Goal: Find specific page/section: Find specific page/section

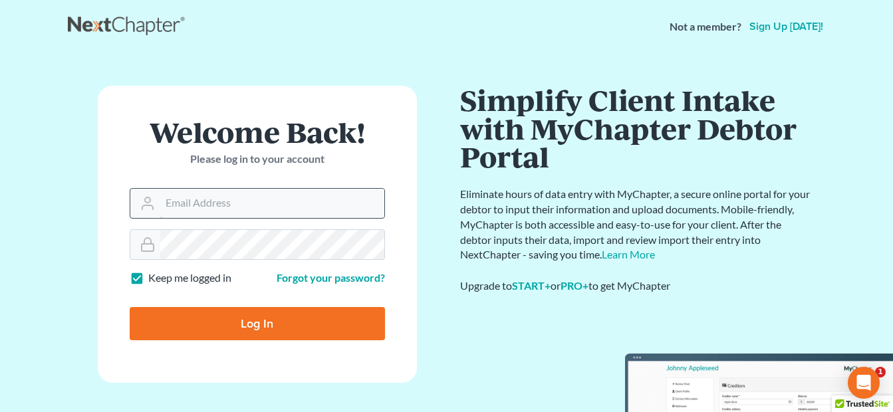
click at [274, 189] on form "Welcome Back! Please log in to your account Email Address Password Keep me logg…" at bounding box center [257, 234] width 319 height 297
click at [270, 199] on input "Email Address" at bounding box center [272, 203] width 224 height 29
type input "[EMAIL_ADDRESS][DOMAIN_NAME]"
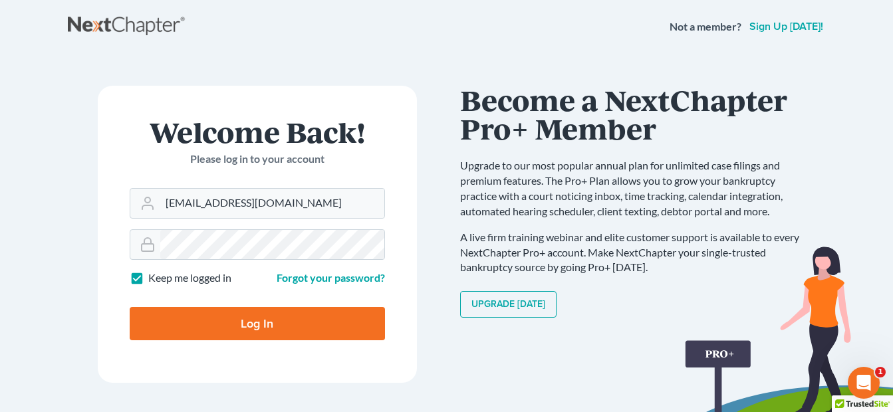
click at [255, 319] on input "Log In" at bounding box center [257, 323] width 255 height 33
type input "Thinking..."
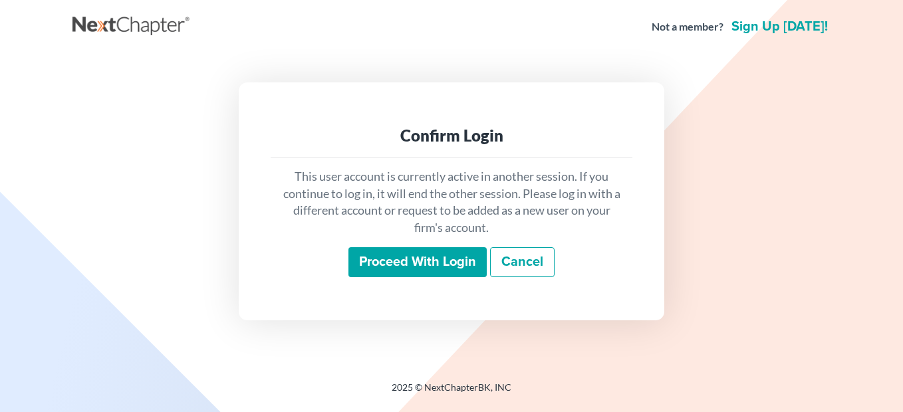
click at [444, 268] on input "Proceed with login" at bounding box center [417, 262] width 138 height 31
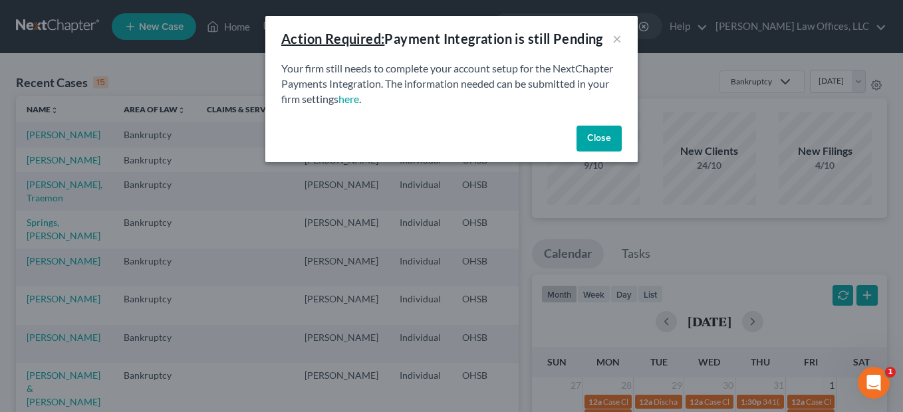
click at [598, 135] on button "Close" at bounding box center [598, 139] width 45 height 27
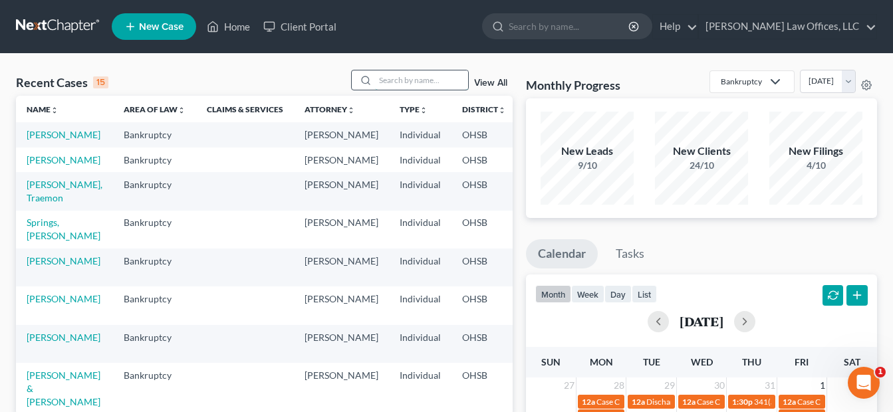
click at [409, 80] on input "search" at bounding box center [421, 79] width 93 height 19
type input "[PERSON_NAME]"
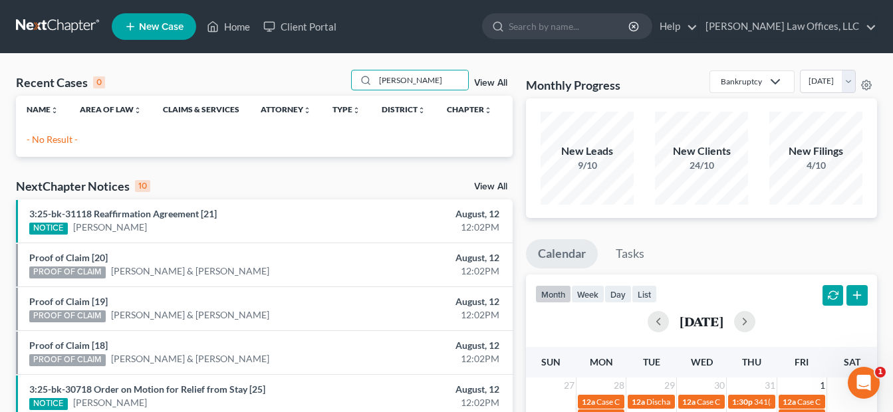
click at [503, 81] on link "View All" at bounding box center [490, 82] width 33 height 9
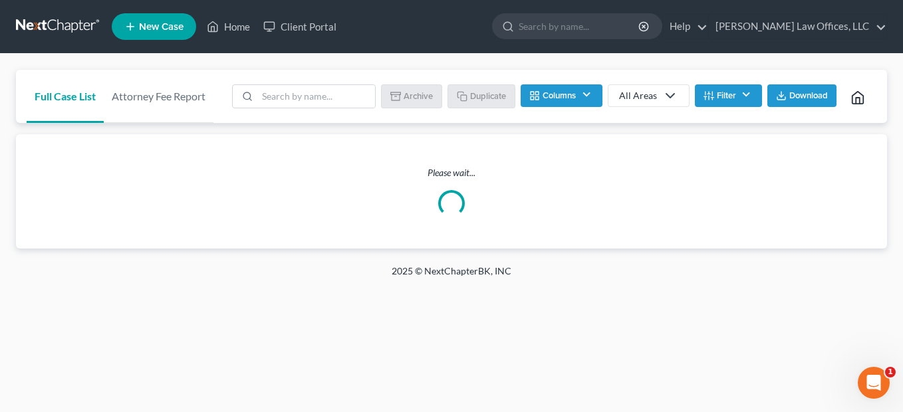
click at [719, 95] on button "Filter" at bounding box center [728, 95] width 67 height 23
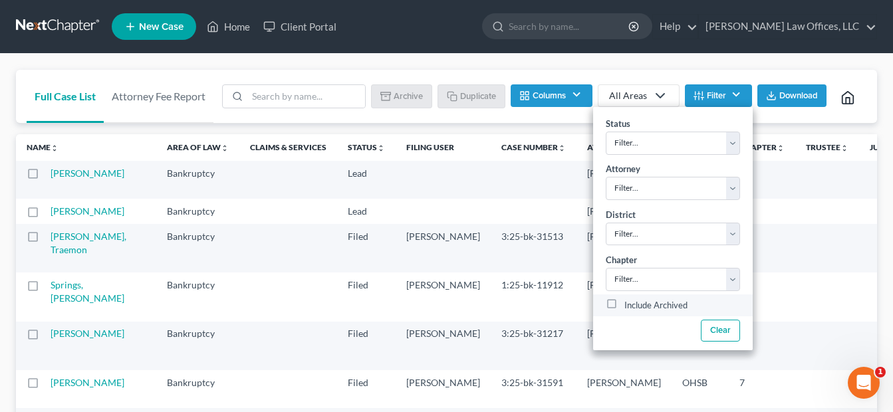
click at [624, 298] on label "Include Archived" at bounding box center [655, 306] width 63 height 16
click at [630, 298] on input "Include Archived" at bounding box center [634, 302] width 9 height 9
checkbox input "true"
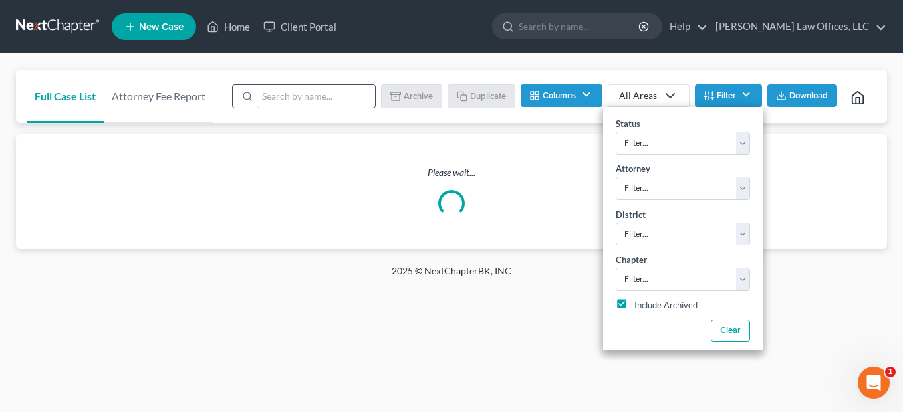
click at [324, 98] on input "search" at bounding box center [316, 96] width 118 height 23
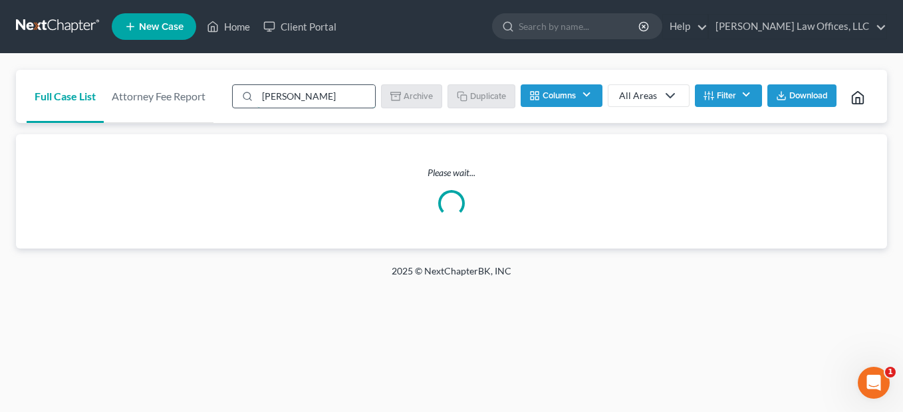
type input "[PERSON_NAME]"
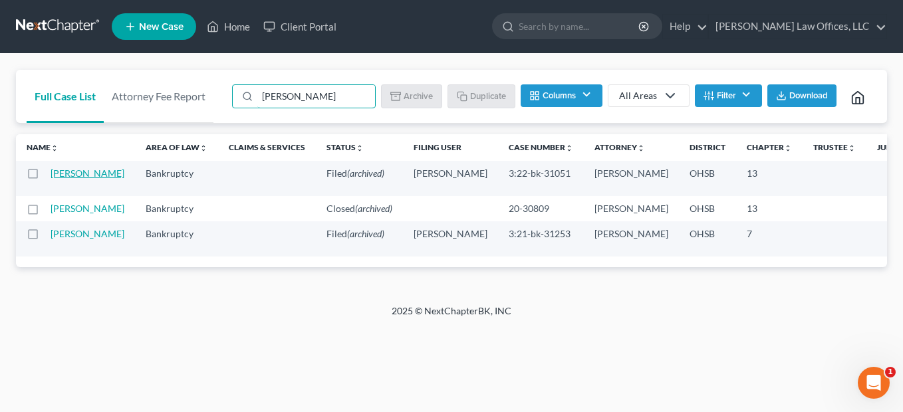
click at [66, 179] on link "[PERSON_NAME]" at bounding box center [88, 173] width 74 height 11
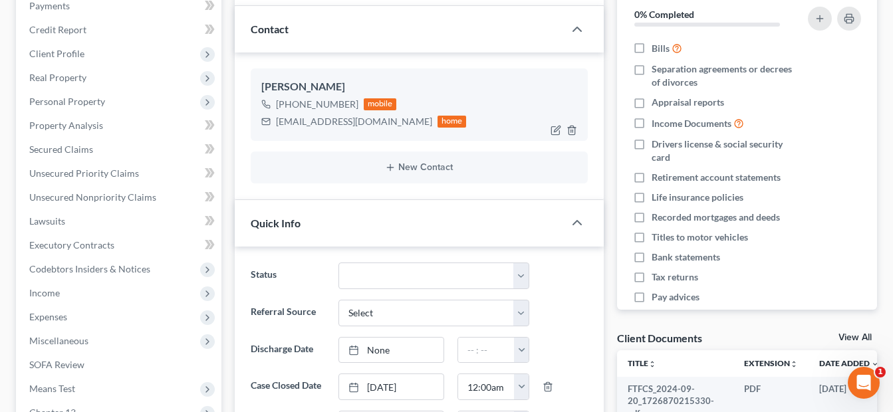
scroll to position [199, 0]
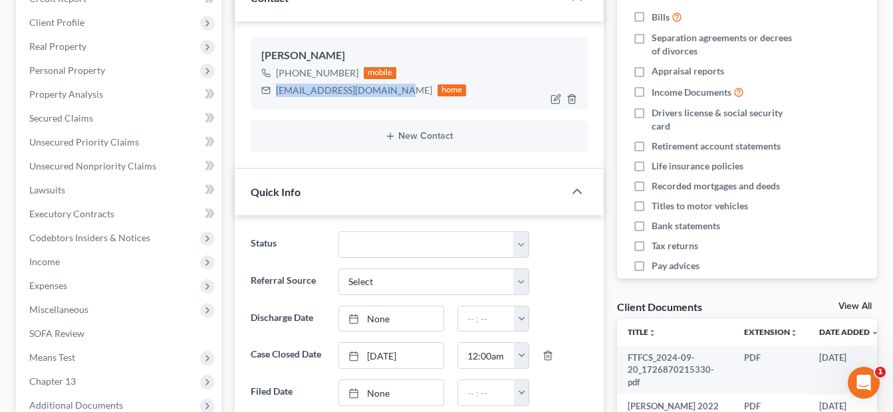
drag, startPoint x: 387, startPoint y: 92, endPoint x: 276, endPoint y: 92, distance: 111.0
click at [276, 92] on div "[EMAIL_ADDRESS][DOMAIN_NAME]" at bounding box center [354, 90] width 156 height 13
copy div "[EMAIL_ADDRESS][DOMAIN_NAME]"
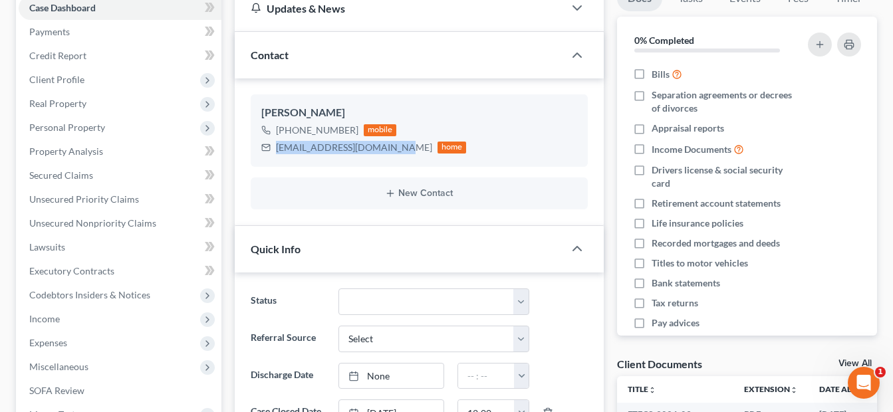
scroll to position [0, 0]
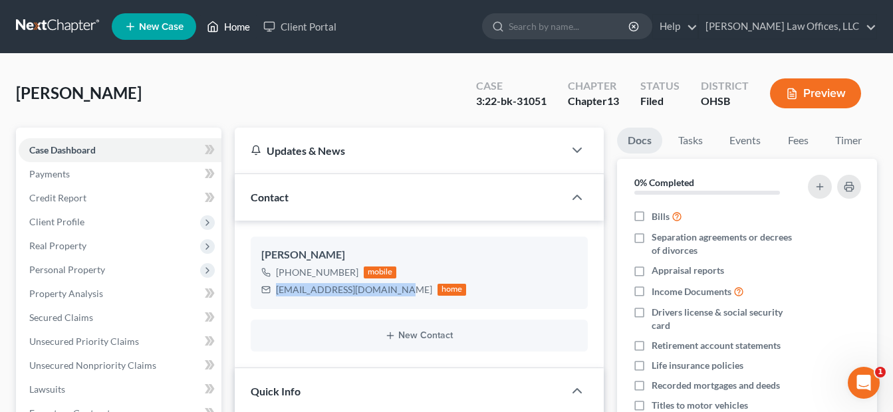
click at [240, 23] on link "Home" at bounding box center [228, 27] width 57 height 24
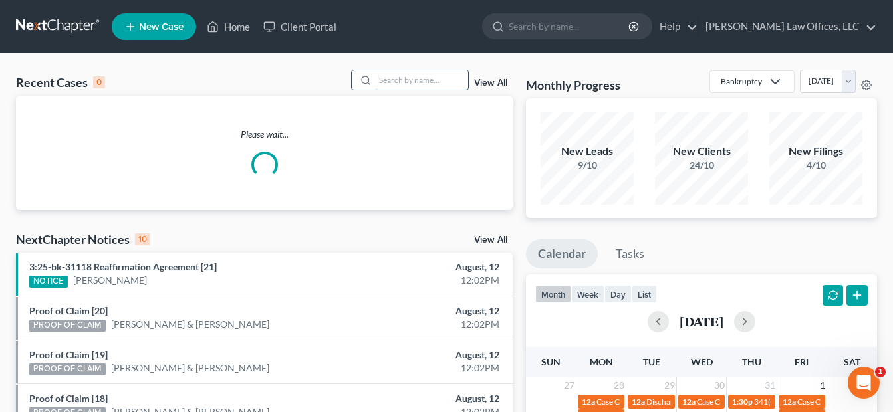
click at [392, 79] on input "search" at bounding box center [421, 79] width 93 height 19
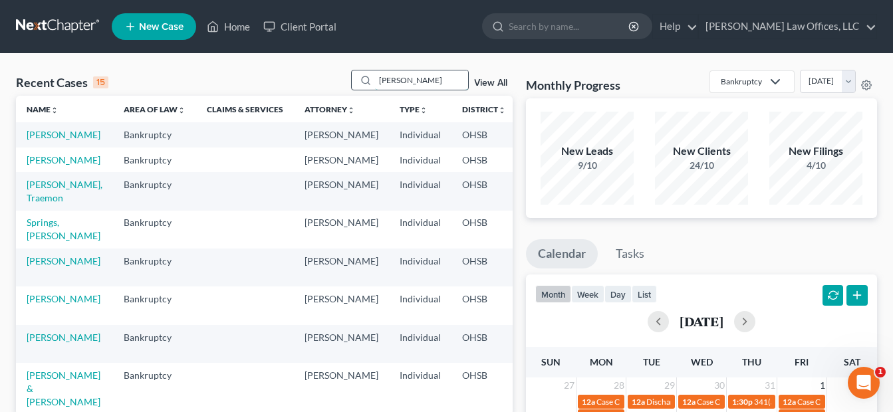
type input "[PERSON_NAME]"
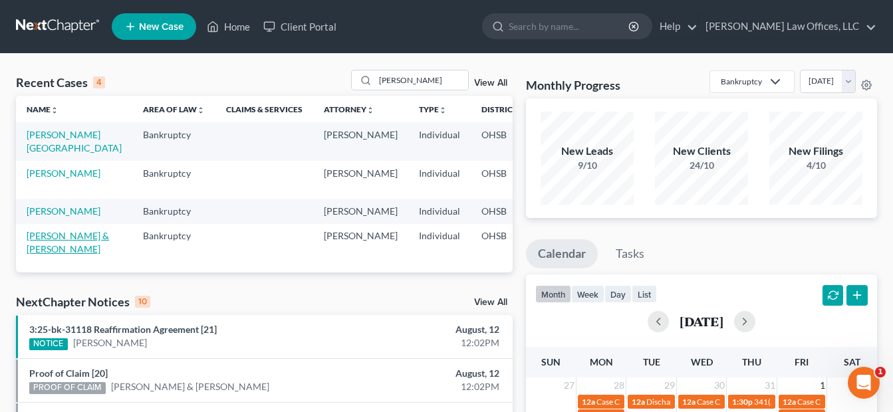
click at [45, 255] on link "[PERSON_NAME] & [PERSON_NAME]" at bounding box center [68, 242] width 82 height 25
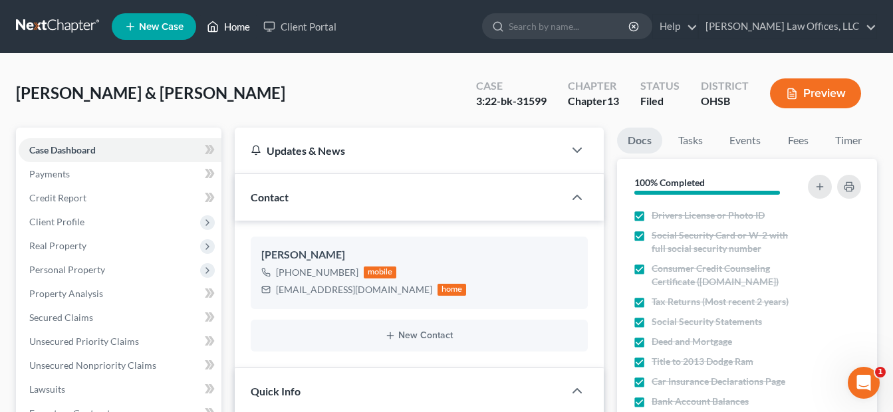
drag, startPoint x: 233, startPoint y: 29, endPoint x: 250, endPoint y: 37, distance: 19.0
click at [233, 29] on link "Home" at bounding box center [228, 27] width 57 height 24
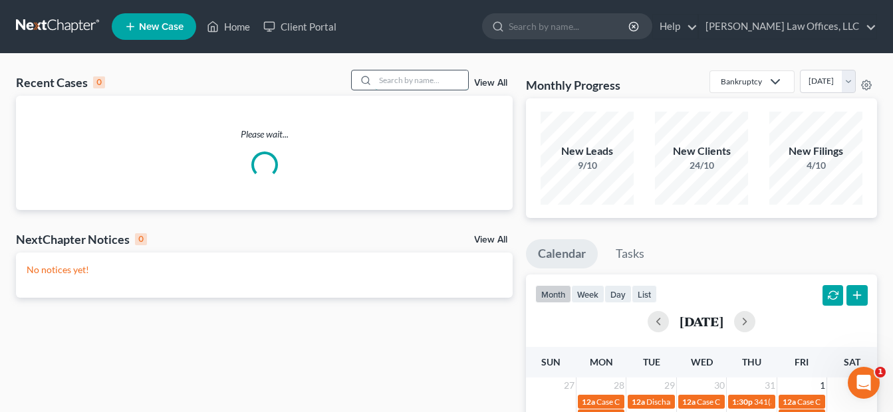
click at [404, 82] on input "search" at bounding box center [421, 79] width 93 height 19
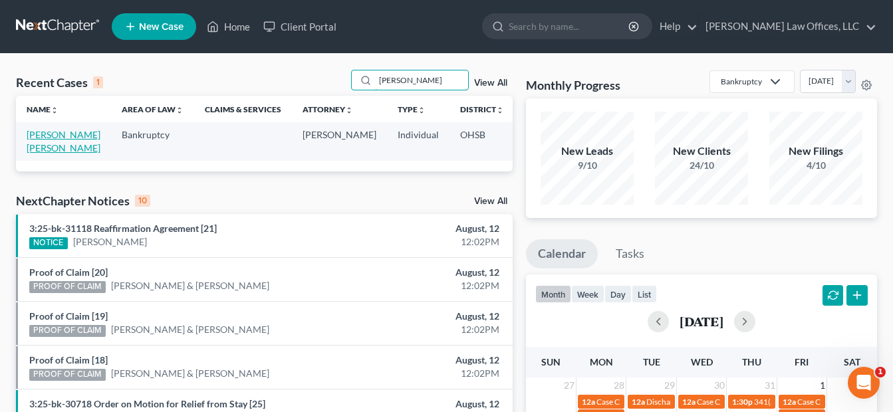
type input "[PERSON_NAME]"
click at [47, 148] on link "[PERSON_NAME] [PERSON_NAME]" at bounding box center [64, 141] width 74 height 25
select select "4"
